Goal: Task Accomplishment & Management: Use online tool/utility

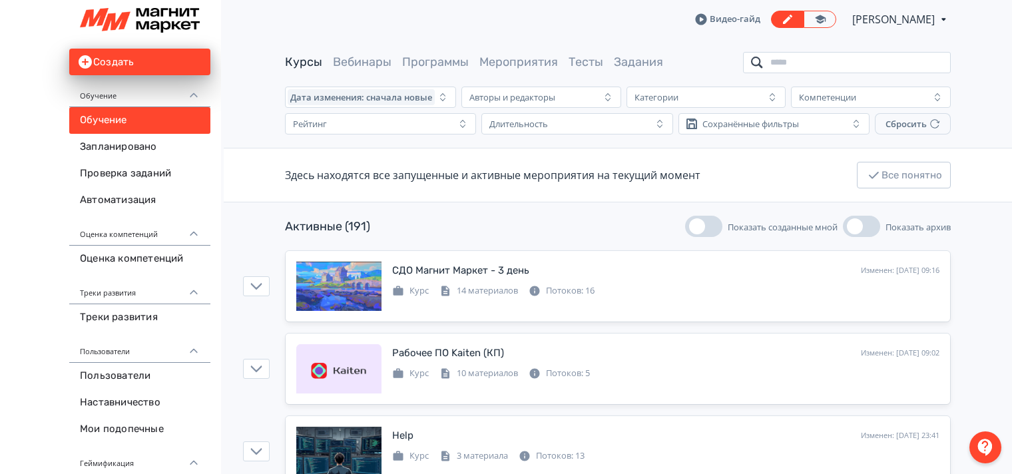
click at [781, 64] on input "search" at bounding box center [847, 62] width 208 height 21
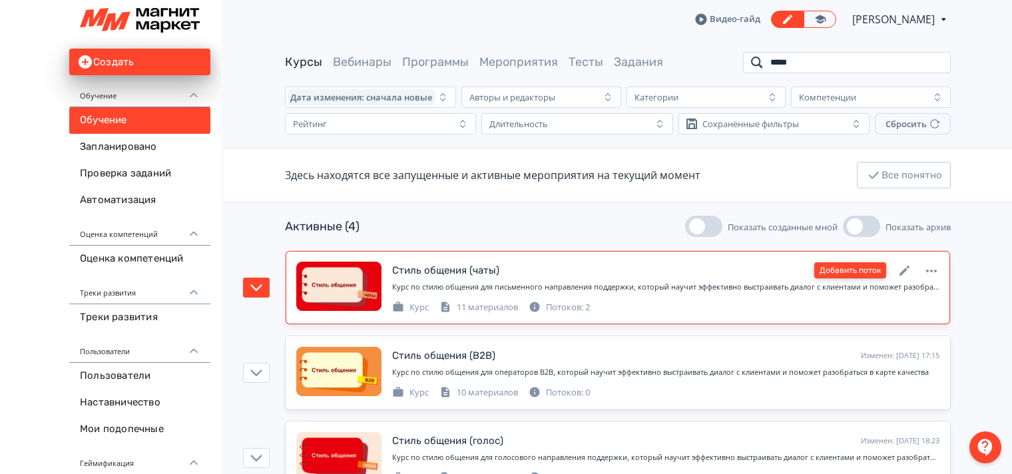
type input "*****"
click at [849, 269] on button "Добавить поток" at bounding box center [850, 270] width 72 height 16
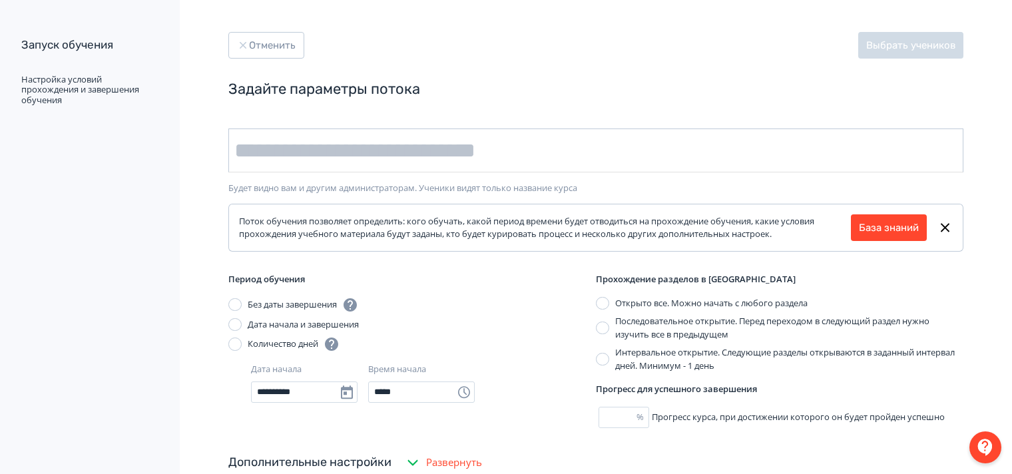
click at [369, 151] on input "text" at bounding box center [595, 150] width 735 height 44
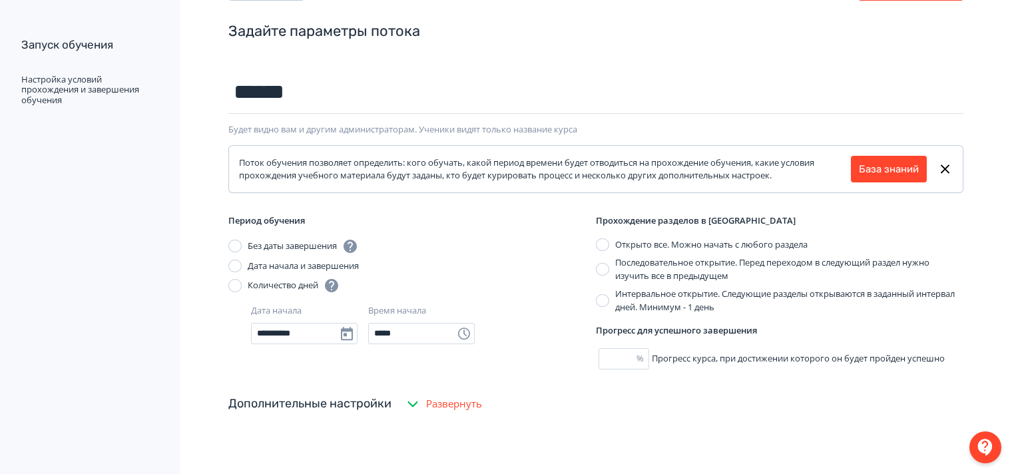
scroll to position [133, 0]
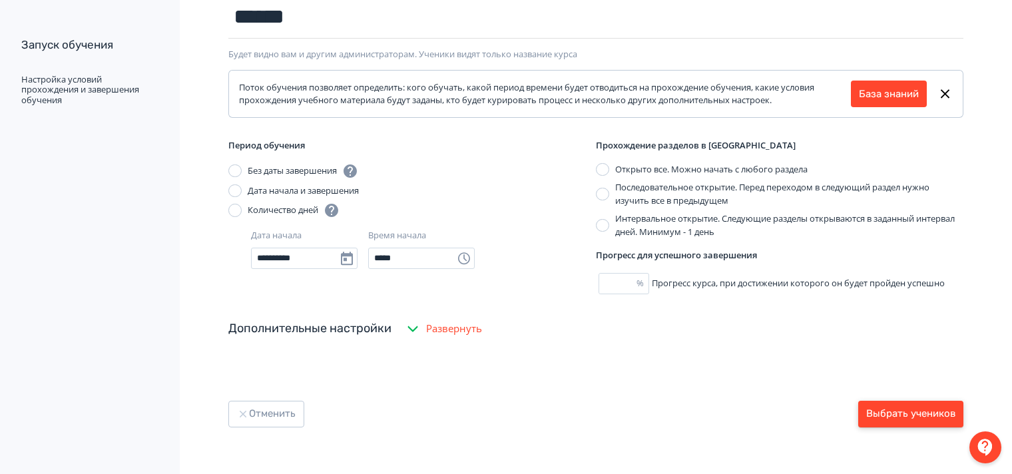
type input "******"
click at [885, 409] on button "Выбрать учеников" at bounding box center [910, 414] width 105 height 27
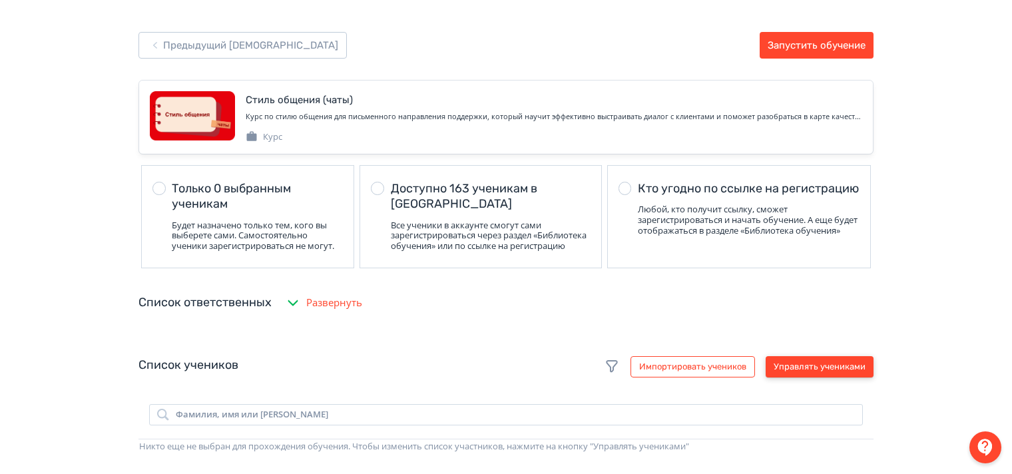
click at [833, 370] on button "Управлять учениками" at bounding box center [820, 366] width 108 height 21
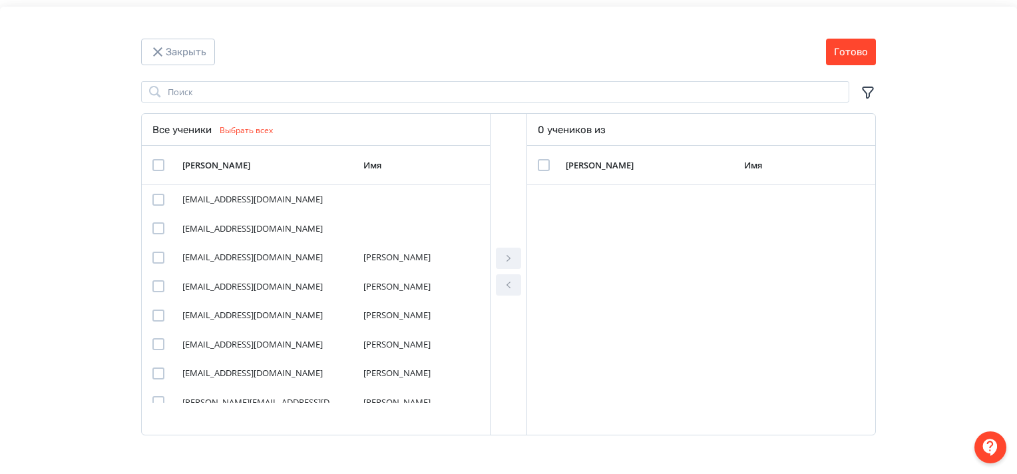
click at [869, 91] on icon "Modal" at bounding box center [868, 93] width 16 height 16
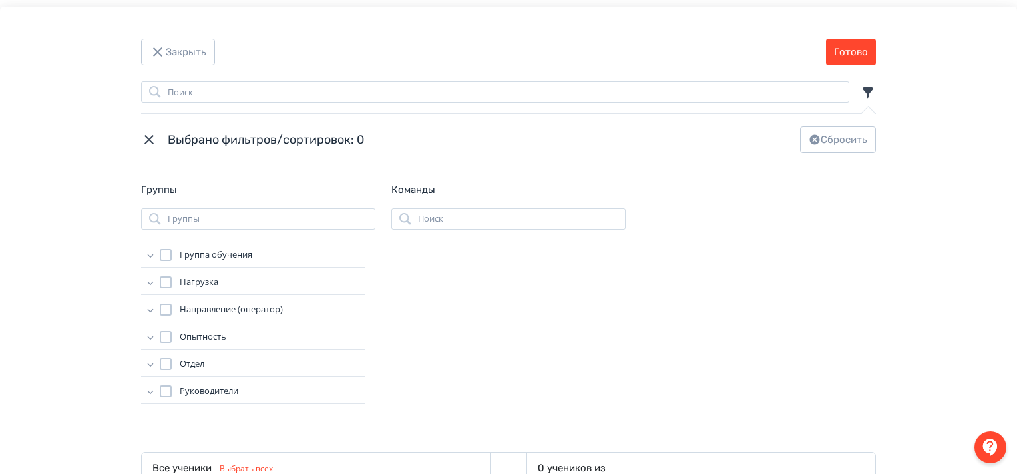
click at [150, 256] on icon "Modal" at bounding box center [150, 254] width 13 height 13
click at [178, 292] on div "Modal" at bounding box center [179, 292] width 12 height 12
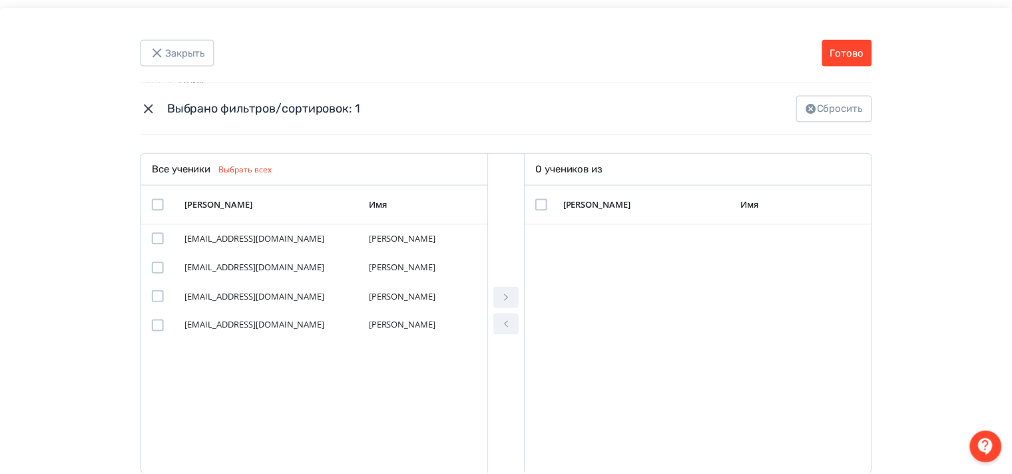
scroll to position [301, 0]
click at [157, 236] on div "Modal" at bounding box center [158, 237] width 12 height 12
click at [156, 200] on div "Modal" at bounding box center [158, 203] width 12 height 12
click at [513, 290] on icon "Modal" at bounding box center [509, 296] width 16 height 16
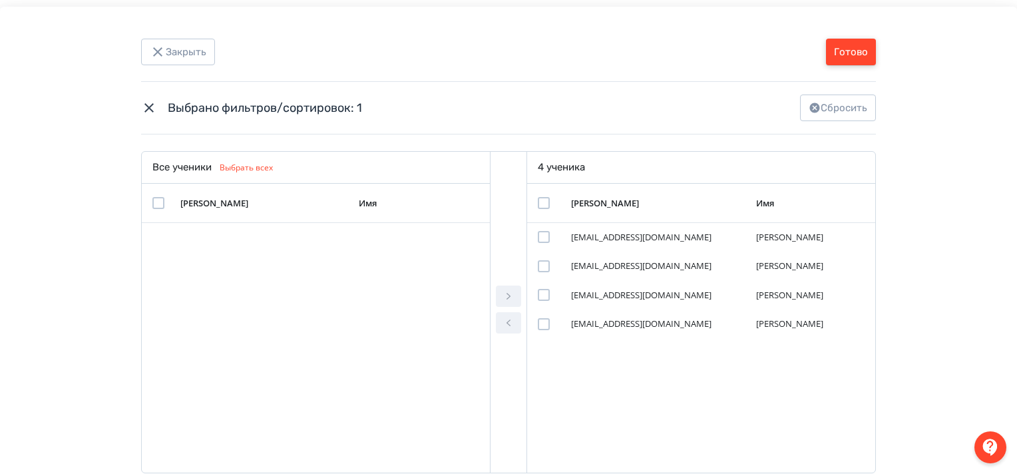
click at [845, 58] on button "Готово" at bounding box center [851, 52] width 50 height 27
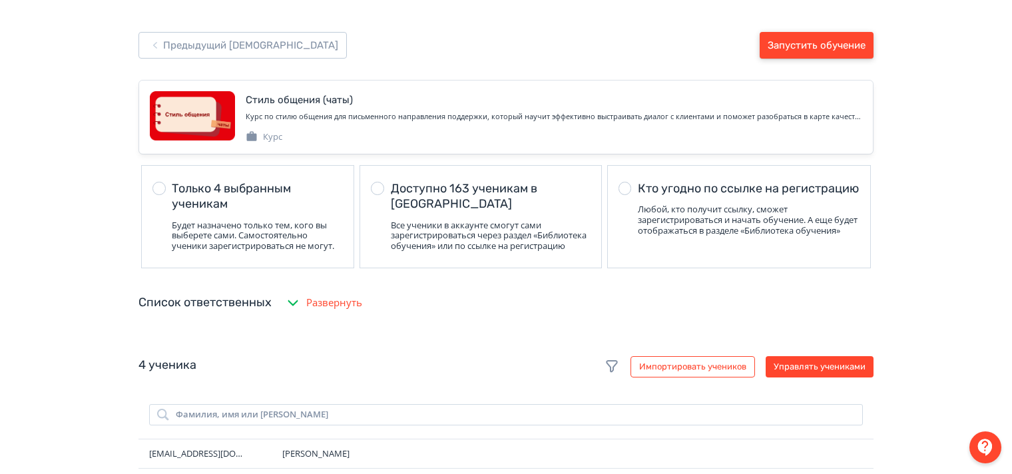
click at [839, 45] on button "Запустить обучение" at bounding box center [817, 45] width 114 height 27
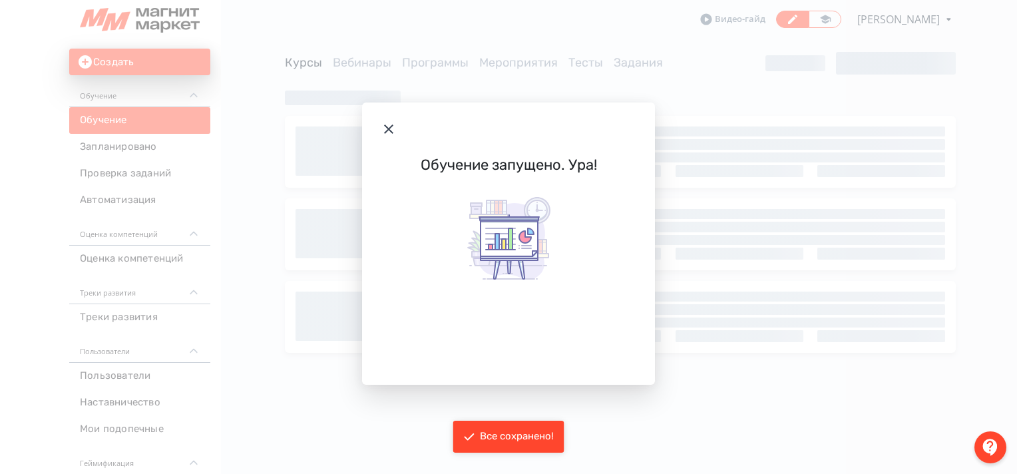
click at [385, 126] on icon "Modal" at bounding box center [389, 129] width 16 height 16
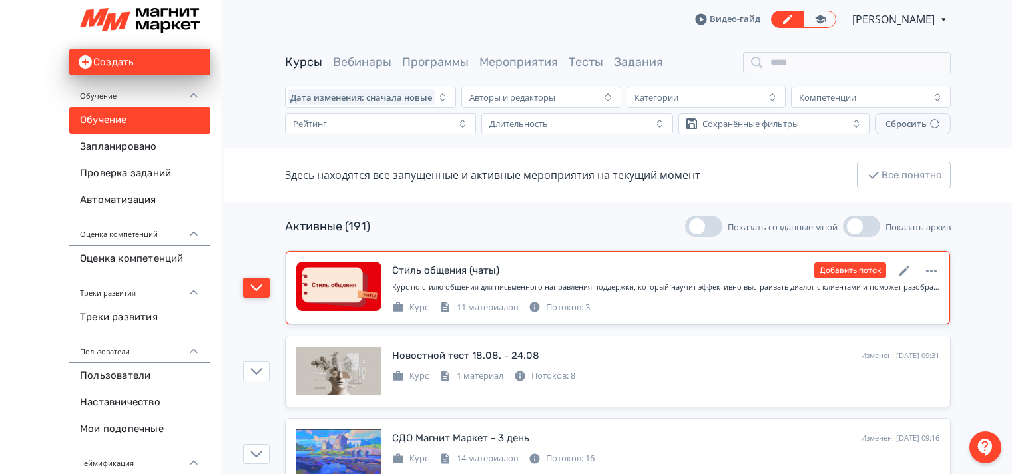
click at [266, 293] on button "button" at bounding box center [256, 288] width 27 height 20
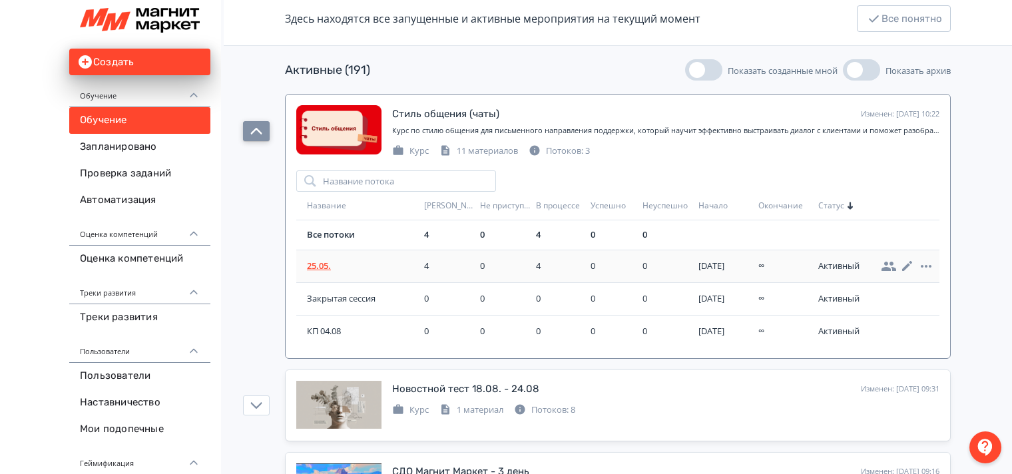
scroll to position [266, 0]
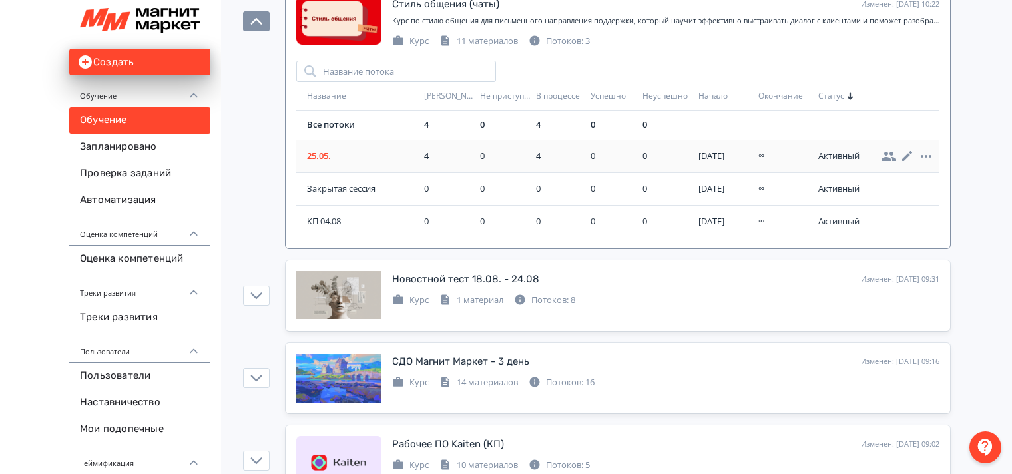
click at [319, 153] on span "25.05." at bounding box center [363, 156] width 112 height 13
